Goal: Find specific page/section: Find specific page/section

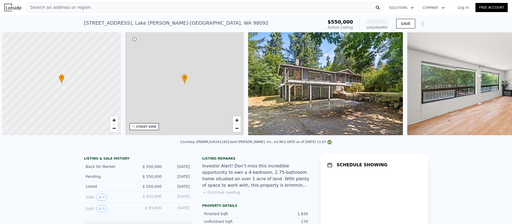
scroll to position [0, 2]
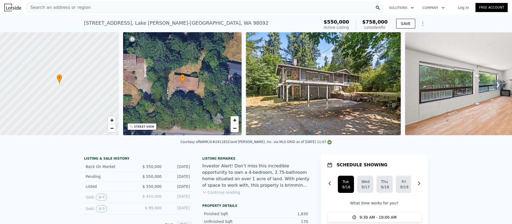
click at [366, 109] on img at bounding box center [323, 83] width 155 height 103
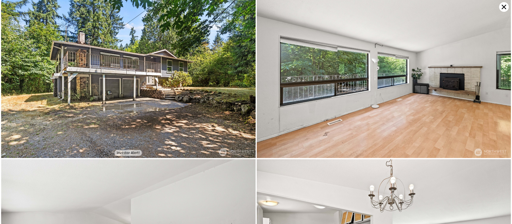
scroll to position [0, 0]
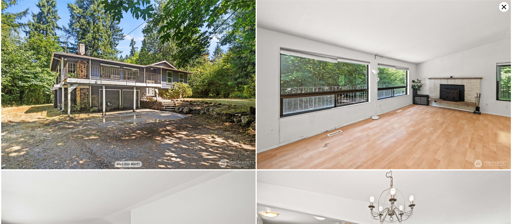
click at [506, 8] on icon at bounding box center [504, 7] width 10 height 10
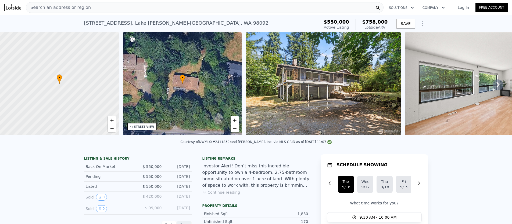
click at [283, 100] on img at bounding box center [323, 83] width 155 height 103
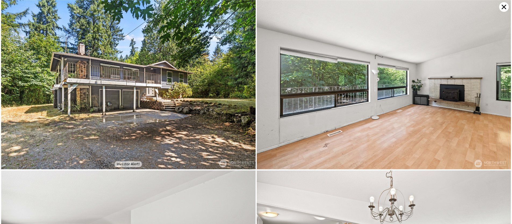
click at [505, 10] on icon at bounding box center [504, 7] width 10 height 10
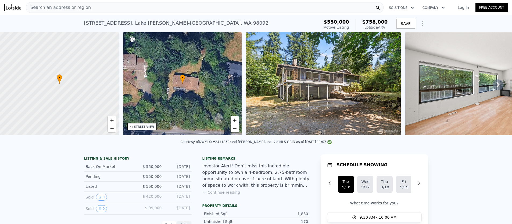
drag, startPoint x: 233, startPoint y: 171, endPoint x: 280, endPoint y: 190, distance: 50.2
click at [280, 190] on div "Listing remarks Investor Alert! Don’t miss this incredible opportunity to own a…" at bounding box center [255, 179] width 107 height 45
click at [285, 186] on div "Investor Alert! Don’t miss this incredible opportunity to own a 4-bedroom, 2.75…" at bounding box center [255, 176] width 107 height 26
click at [354, 88] on img at bounding box center [323, 83] width 155 height 103
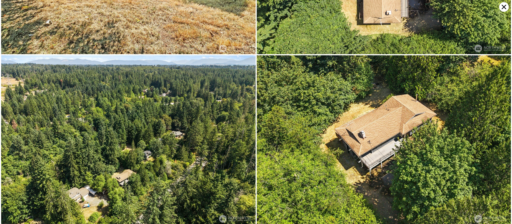
scroll to position [1651, 0]
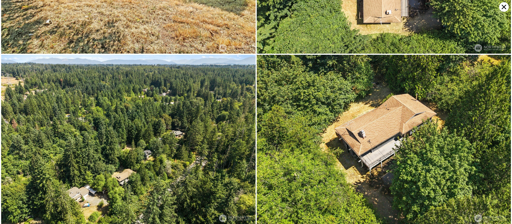
click at [504, 5] on icon at bounding box center [504, 7] width 10 height 10
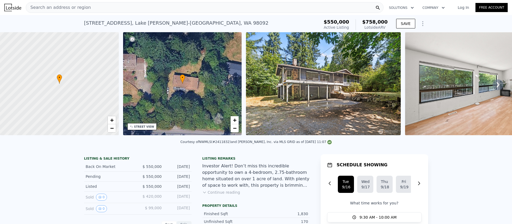
drag, startPoint x: 85, startPoint y: 23, endPoint x: 164, endPoint y: 23, distance: 79.0
click at [164, 23] on div "[STREET_ADDRESS][PERSON_NAME]" at bounding box center [176, 23] width 184 height 8
copy div "[STREET_ADDRESS]"
